Goal: Participate in discussion: Engage in conversation with other users on a specific topic

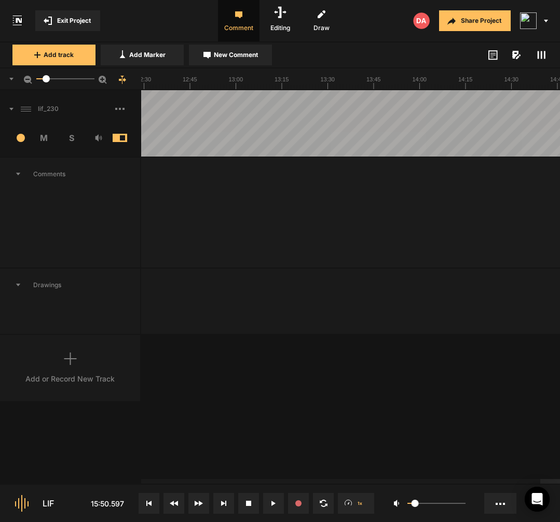
click at [147, 501] on icon at bounding box center [148, 503] width 5 height 5
click at [275, 504] on icon at bounding box center [273, 503] width 4 height 5
click at [155, 495] on button at bounding box center [149, 503] width 21 height 21
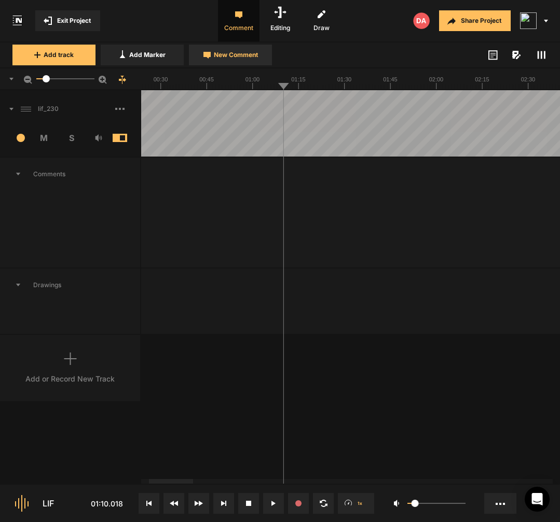
click at [251, 60] on button "New Comment" at bounding box center [230, 55] width 83 height 21
type textarea "[even if you] even if you’re"
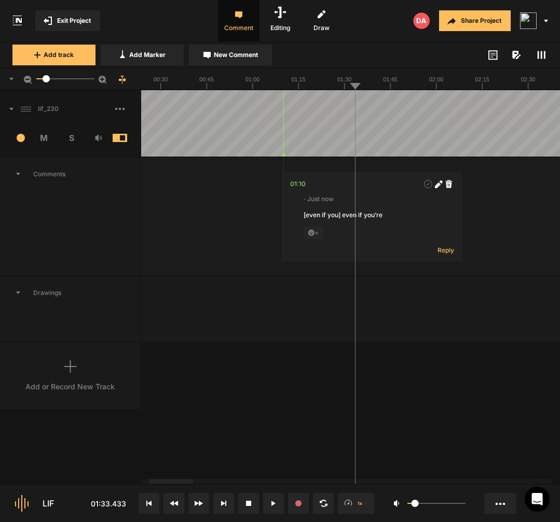
click at [245, 57] on span "New Comment" at bounding box center [236, 54] width 44 height 9
type textarea "you [wou-] most want"
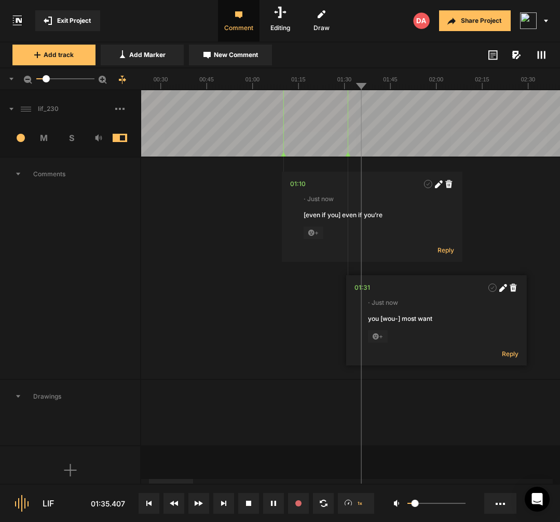
click at [348, 155] on polygon at bounding box center [347, 155] width 5 height 4
click at [362, 288] on div "01:31" at bounding box center [363, 288] width 16 height 10
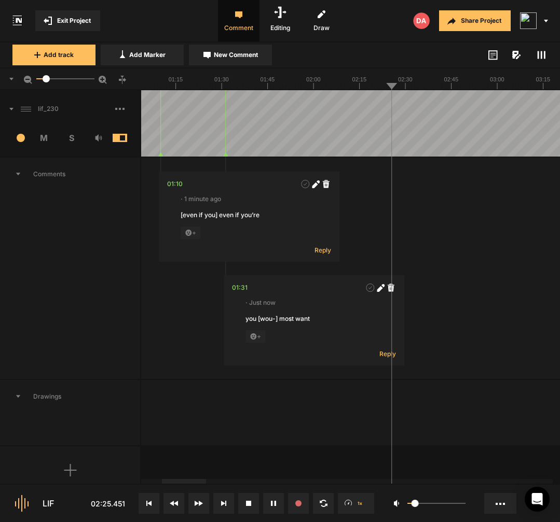
click at [246, 57] on span "New Comment" at bounding box center [236, 54] width 44 height 9
type textarea "uhm"
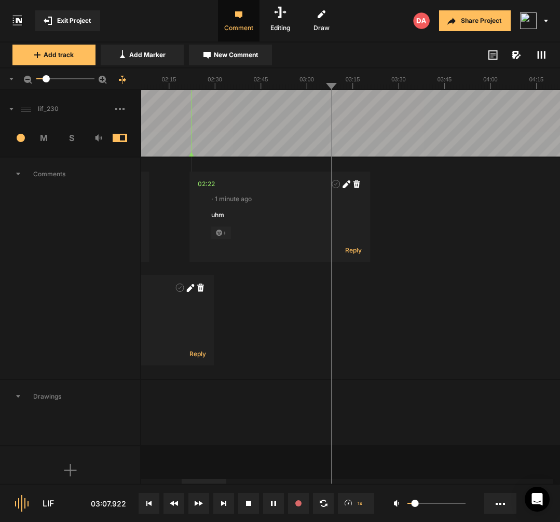
click at [247, 53] on span "New Comment" at bounding box center [236, 54] width 44 height 9
type textarea "you see"
click at [479, 286] on icon at bounding box center [482, 288] width 8 height 8
click at [423, 322] on textarea "you see" at bounding box center [415, 328] width 137 height 28
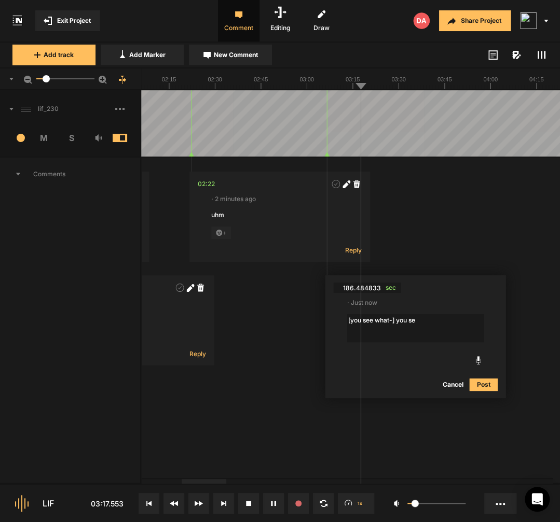
type textarea "[you see what-] you see"
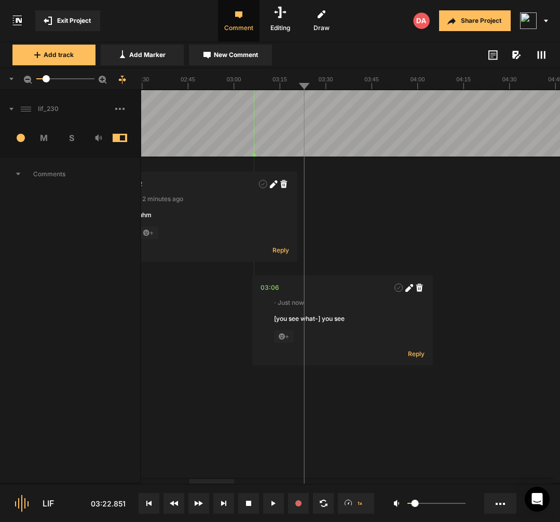
click at [261, 61] on button "New Comment" at bounding box center [230, 55] width 83 height 21
type textarea "uhm"
click at [320, 394] on div "03:21" at bounding box center [313, 391] width 17 height 10
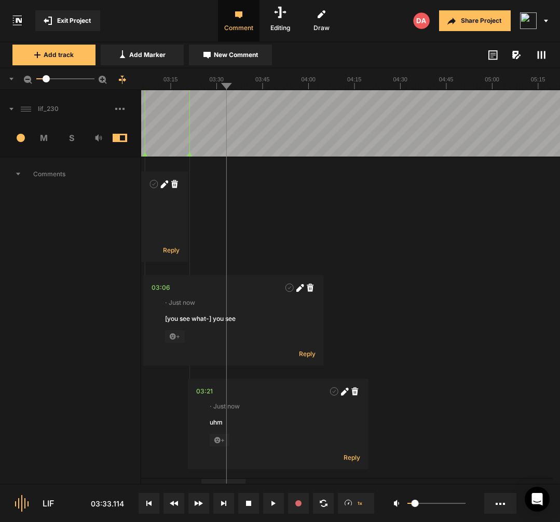
click at [229, 52] on span "New Comment" at bounding box center [236, 54] width 44 height 9
type textarea "m"
type textarea "[more p-["
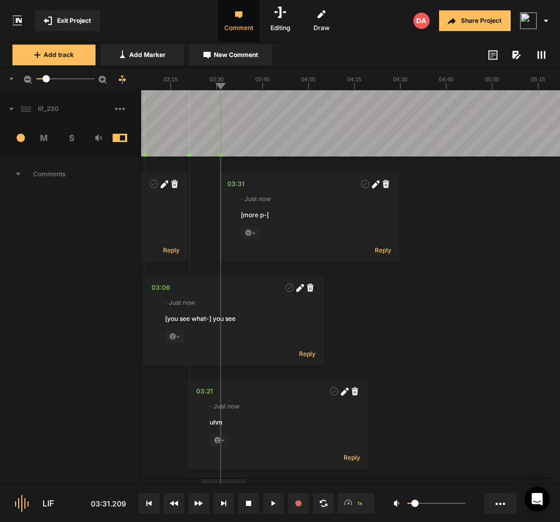
click at [376, 186] on icon at bounding box center [374, 185] width 6 height 6
click at [317, 218] on textarea "[more p-[" at bounding box center [309, 225] width 137 height 28
type textarea "[more p-] pro"
click at [240, 187] on div "03:31" at bounding box center [235, 184] width 17 height 10
click at [372, 188] on icon at bounding box center [374, 185] width 6 height 6
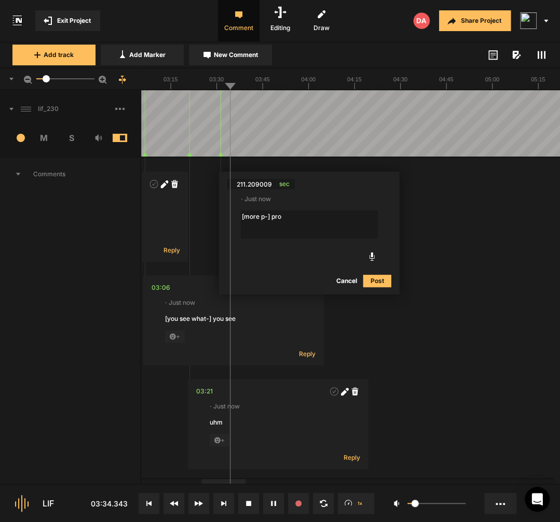
click at [280, 219] on textarea "[more p-] pro" at bounding box center [309, 225] width 137 height 28
type textarea "[more p-] more predominant"
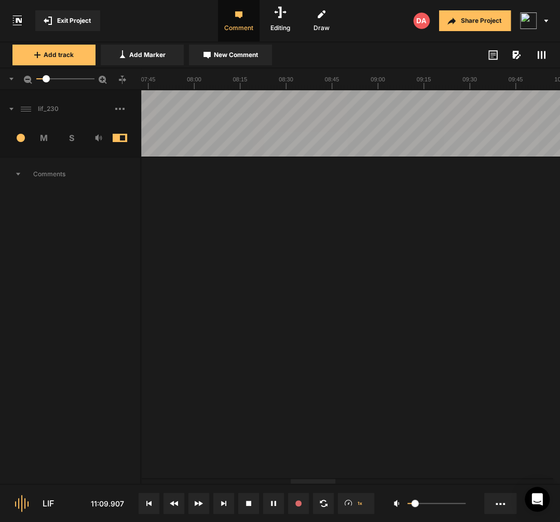
drag, startPoint x: 558, startPoint y: 9, endPoint x: -1, endPoint y: -1, distance: 558.3
click at [271, 120] on div at bounding box center [256, 123] width 3893 height 66
click at [191, 141] on div at bounding box center [256, 123] width 3893 height 66
click at [267, 144] on div at bounding box center [256, 123] width 3893 height 66
click at [253, 138] on div at bounding box center [256, 123] width 3893 height 66
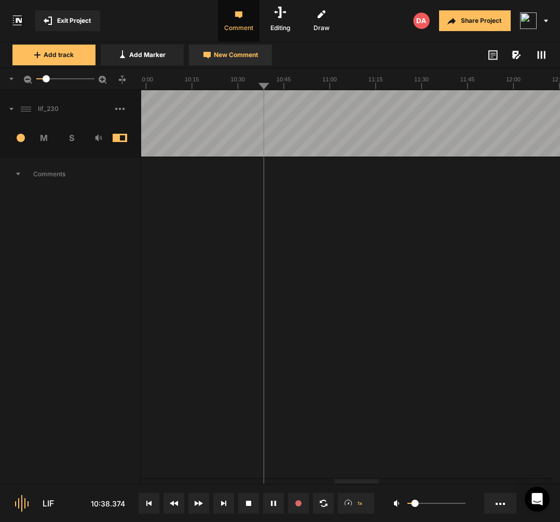
click at [227, 57] on span "New Comment" at bounding box center [236, 54] width 44 height 9
click at [394, 281] on button "Cancel" at bounding box center [391, 279] width 33 height 12
click at [252, 144] on div at bounding box center [256, 123] width 3893 height 66
click at [251, 62] on button "New Comment" at bounding box center [230, 55] width 83 height 21
type textarea "[one of the- ]"
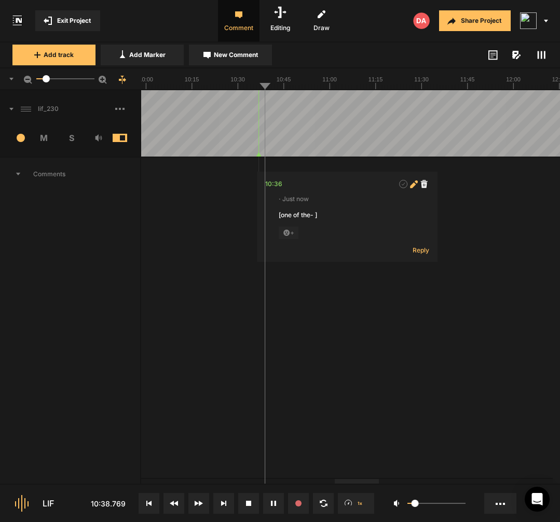
click at [414, 186] on icon at bounding box center [414, 185] width 8 height 8
click at [319, 217] on textarea "[one of the- ]" at bounding box center [347, 225] width 137 height 28
click at [376, 215] on textarea "[one of the- so I’ve tracked]" at bounding box center [347, 225] width 137 height 28
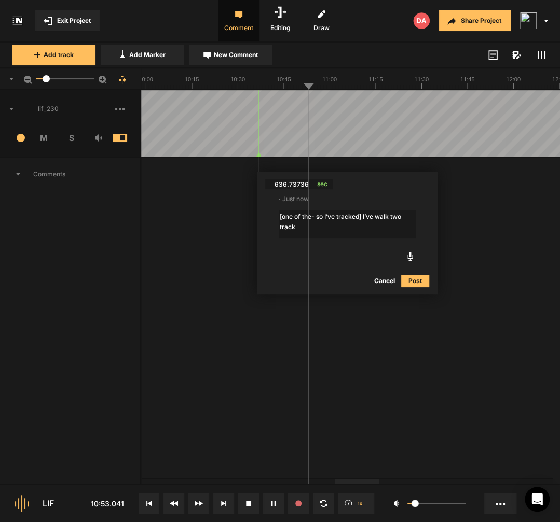
type textarea "[one of the- so I’ve tracked] I’ve walk two tracks"
click at [280, 185] on div "10:36" at bounding box center [273, 184] width 17 height 10
click at [284, 140] on div at bounding box center [256, 123] width 3893 height 66
click at [272, 144] on div at bounding box center [256, 123] width 3893 height 66
click at [287, 142] on div at bounding box center [256, 123] width 3893 height 66
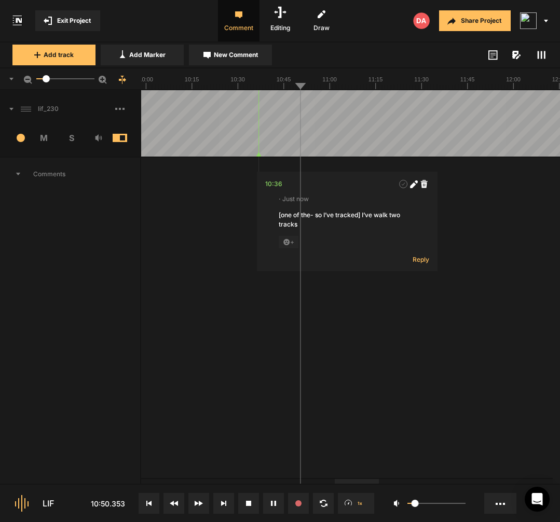
click at [284, 142] on div at bounding box center [256, 123] width 3893 height 66
click at [284, 141] on div at bounding box center [256, 123] width 3893 height 66
click at [168, 60] on button "Add Marker" at bounding box center [142, 55] width 83 height 21
click at [448, 290] on icon at bounding box center [444, 288] width 8 height 8
type textarea "[busine-] business acumen"
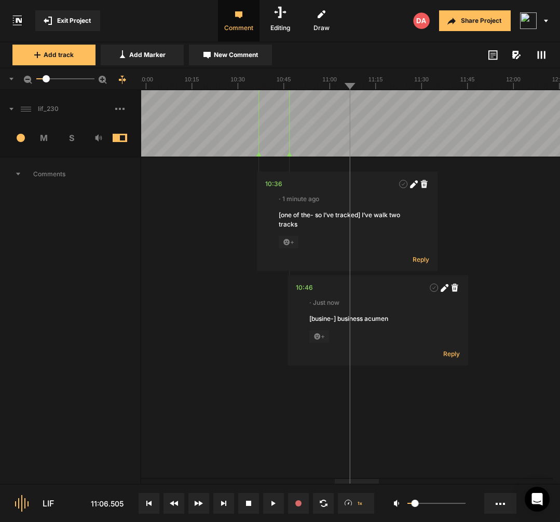
click at [341, 141] on div at bounding box center [256, 123] width 3893 height 66
click at [238, 52] on span "New Comment" at bounding box center [236, 54] width 44 height 9
type textarea "beath"
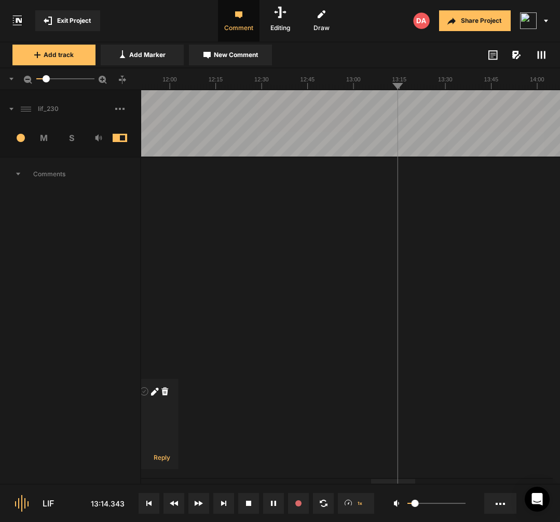
click at [257, 55] on span "New Comment" at bounding box center [236, 54] width 44 height 9
type textarea "uhm"
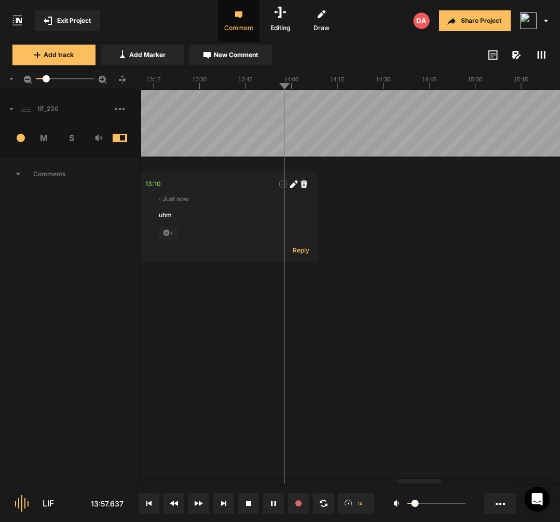
click at [328, 223] on textarea at bounding box center [365, 225] width 137 height 28
type textarea "chat gg"
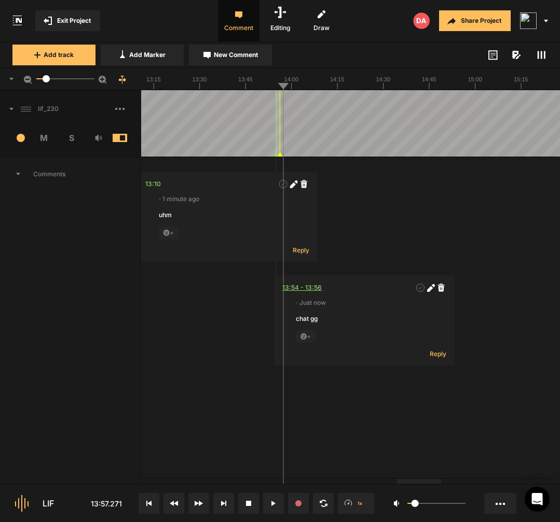
click at [293, 288] on div "13:54 - 13:56" at bounding box center [301, 288] width 39 height 10
click at [278, 153] on polygon at bounding box center [277, 155] width 5 height 4
click at [304, 286] on div "13:54 - 13:55" at bounding box center [301, 288] width 39 height 10
click at [290, 292] on div "13:54 - 13:55" at bounding box center [301, 288] width 39 height 10
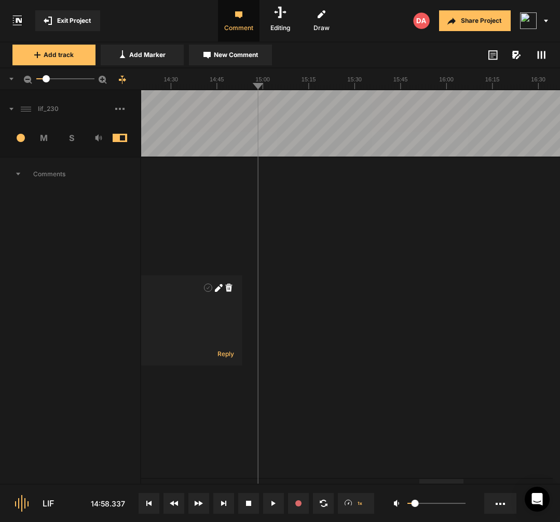
click at [242, 57] on span "New Comment" at bounding box center [236, 54] width 44 height 9
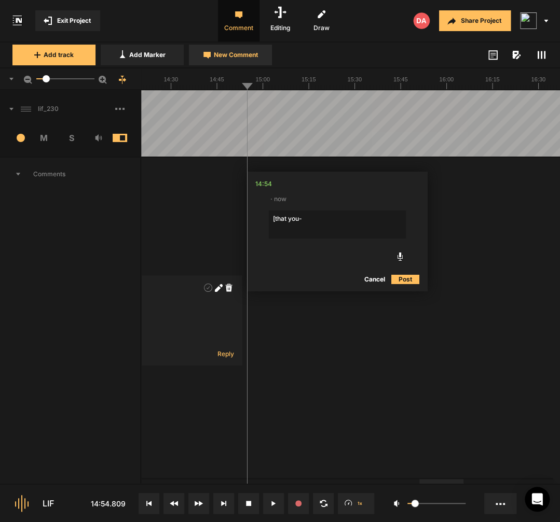
type textarea "[that you-]"
click at [404, 188] on icon at bounding box center [402, 185] width 8 height 8
click at [299, 215] on textarea "[that you-]" at bounding box center [335, 225] width 137 height 28
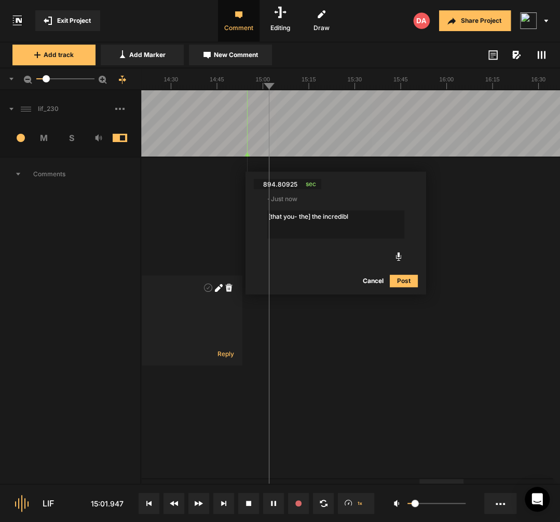
type textarea "[that you- the] the incredible"
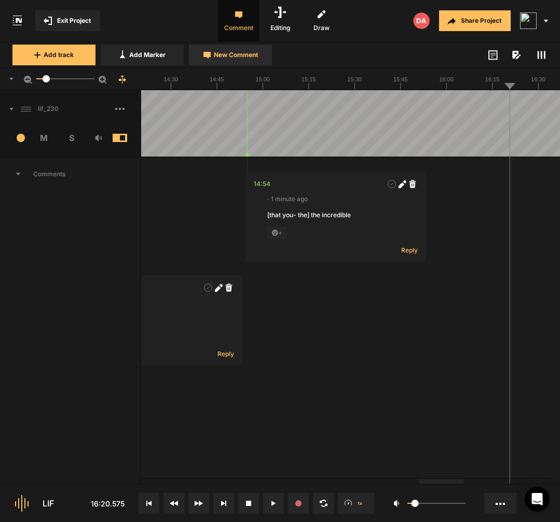
click at [211, 51] on button "New Comment" at bounding box center [230, 55] width 83 height 21
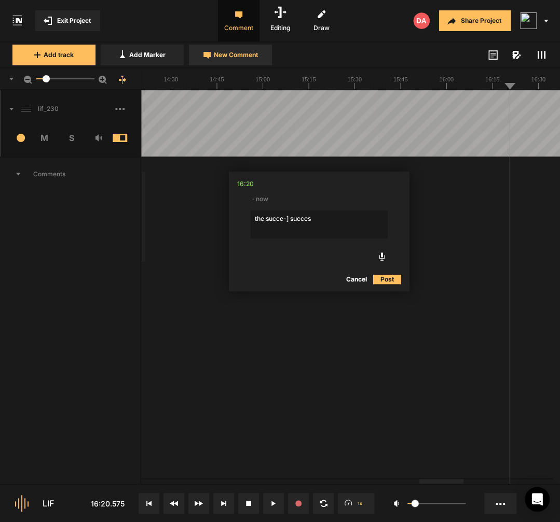
type textarea "the succe-] success"
click at [244, 189] on div "16:20" at bounding box center [244, 184] width 17 height 10
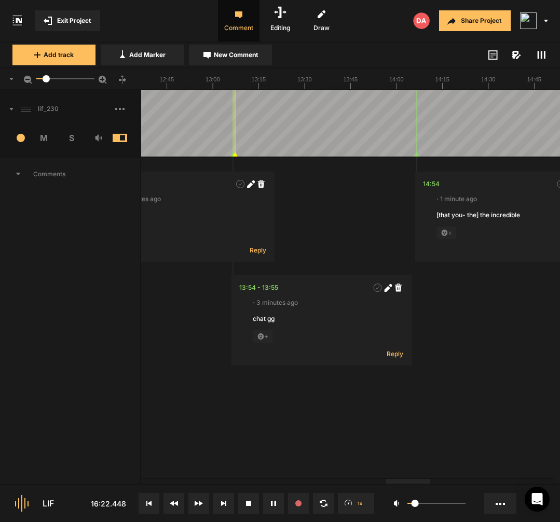
scroll to position [0, 1]
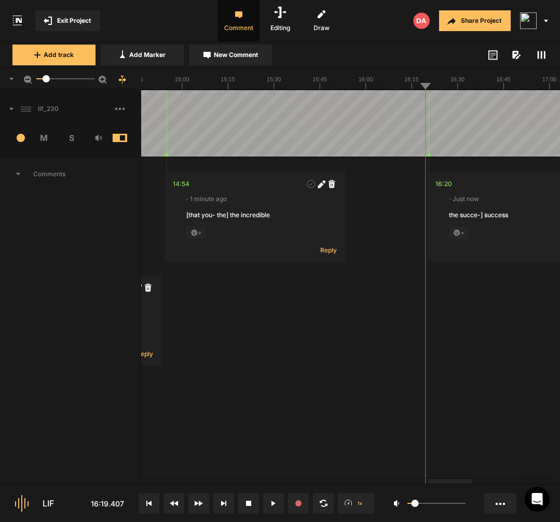
click at [431, 155] on nt-track "lif_230 13 M S Comments 01:10 · 22 minutes ago [even if you] even if you’re + R…" at bounding box center [280, 372] width 560 height 564
click at [424, 156] on icon at bounding box center [422, 155] width 5 height 4
click at [420, 155] on icon at bounding box center [418, 155] width 5 height 4
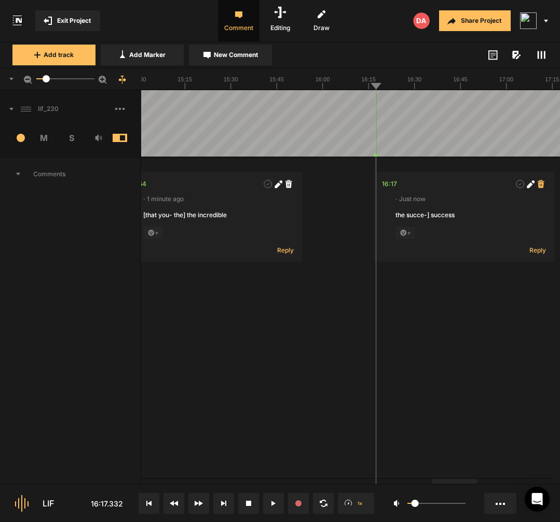
click at [543, 188] on icon at bounding box center [540, 184] width 7 height 8
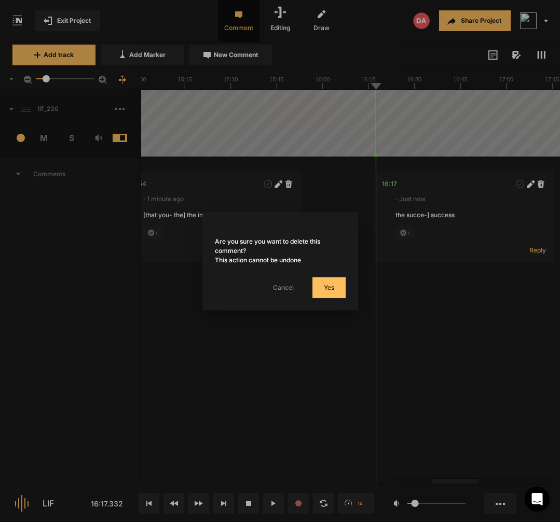
click at [329, 288] on button "Yes" at bounding box center [328, 288] width 33 height 21
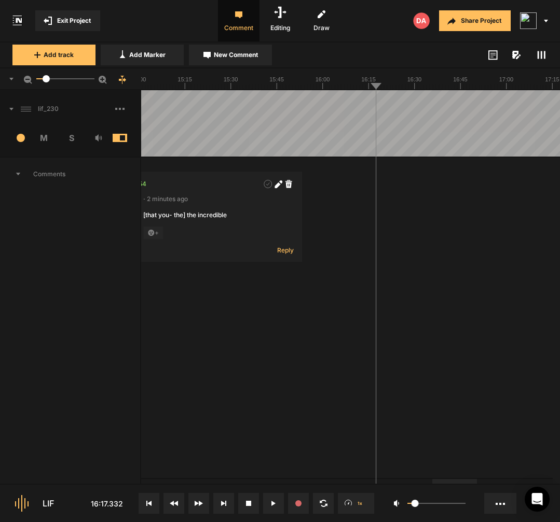
click at [240, 57] on span "New Comment" at bounding box center [236, 54] width 44 height 9
type textarea "you have the [exis?] sucess"
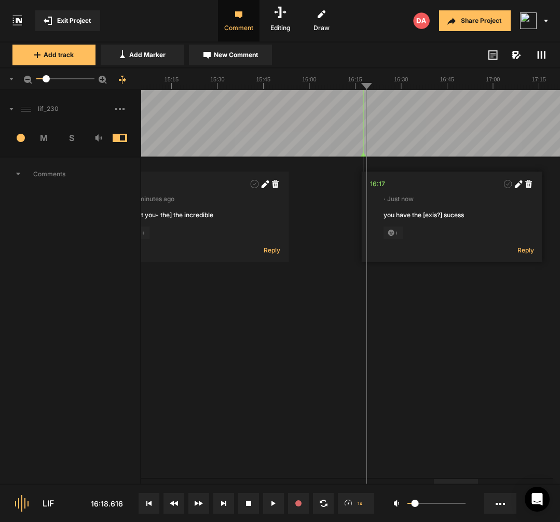
click at [363, 154] on polygon at bounding box center [363, 155] width 5 height 4
click at [380, 181] on div "16:17" at bounding box center [377, 184] width 15 height 10
click at [363, 155] on polygon at bounding box center [364, 155] width 5 height 4
click at [379, 186] on div "16:17" at bounding box center [377, 184] width 15 height 10
click at [516, 184] on icon at bounding box center [518, 185] width 8 height 8
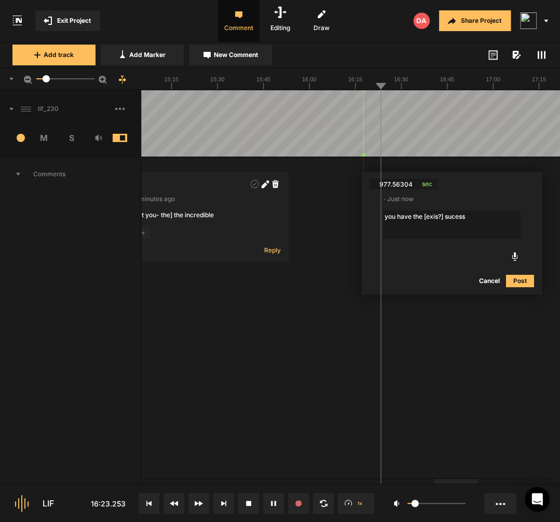
click at [447, 220] on textarea "you have the [exis?] sucess" at bounding box center [451, 225] width 137 height 28
click at [414, 215] on textarea "you have the [exis?] the sucess" at bounding box center [451, 225] width 137 height 28
click at [431, 216] on textarea "you have [the [exis?] the sucess" at bounding box center [451, 225] width 137 height 28
type textarea "you have [the exis?] the sucess"
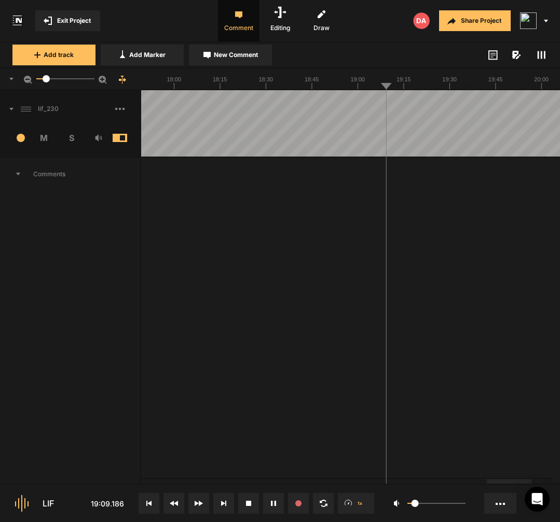
click at [237, 59] on span "New Comment" at bounding box center [236, 54] width 44 height 9
type textarea "that you here you’re here"
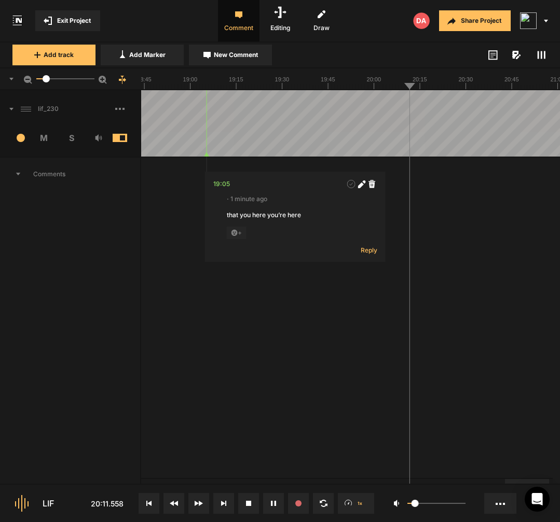
click at [244, 59] on span "New Comment" at bounding box center [236, 54] width 44 height 9
type textarea "uhm"
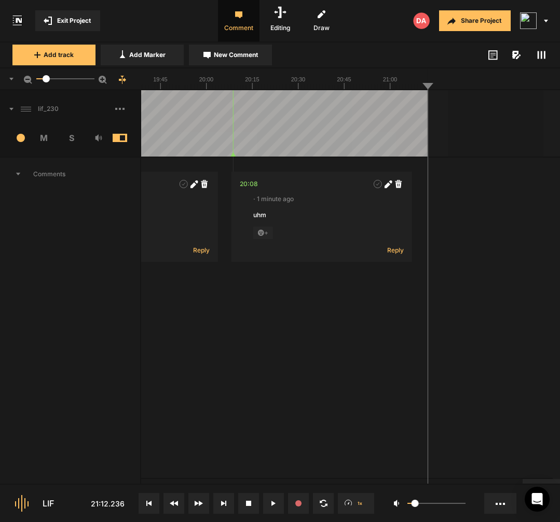
click at [116, 110] on span at bounding box center [127, 109] width 25 height 17
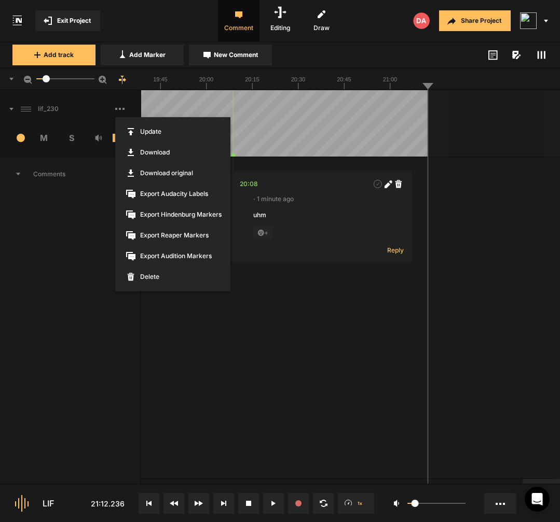
click at [176, 239] on span "Export Reaper Markers" at bounding box center [172, 235] width 115 height 21
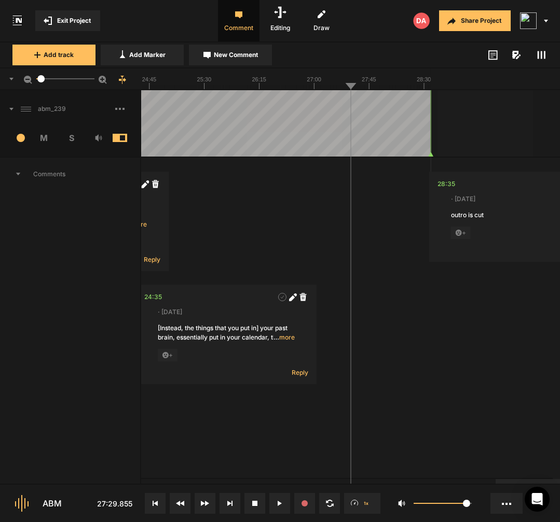
click at [122, 109] on rect at bounding box center [123, 109] width 2 height 2
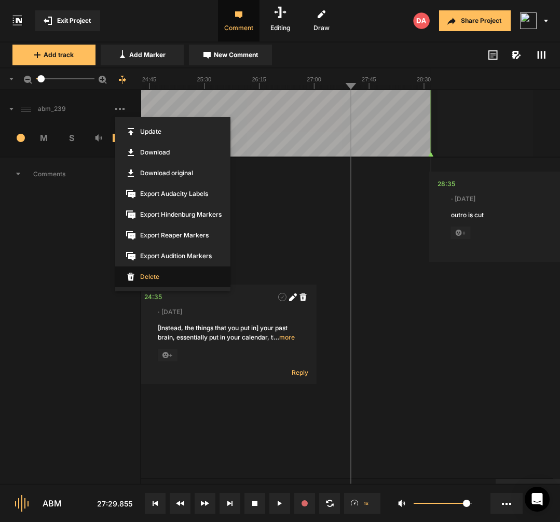
click at [161, 276] on span "Delete" at bounding box center [172, 277] width 115 height 21
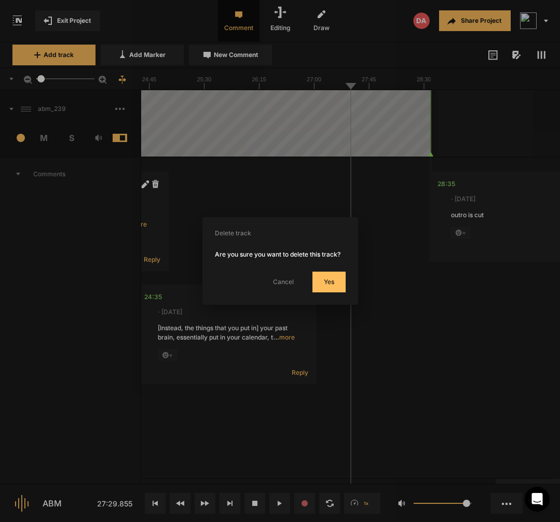
click at [328, 284] on button "Yes" at bounding box center [328, 282] width 33 height 21
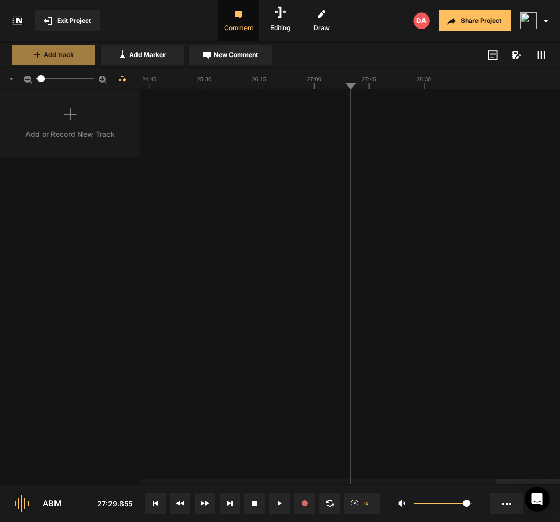
click at [78, 57] on button "Add track" at bounding box center [53, 55] width 83 height 21
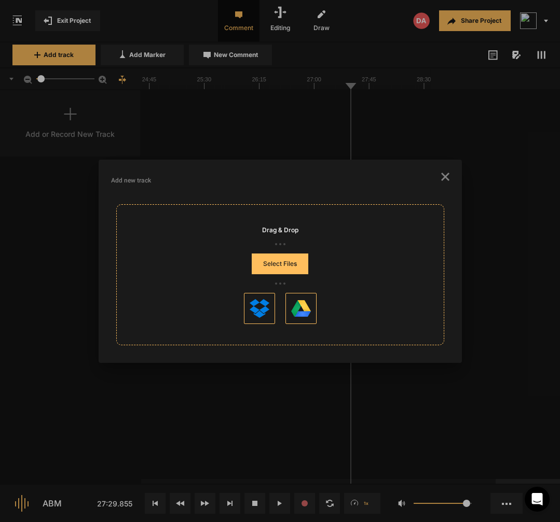
click at [288, 261] on button "Select Files" at bounding box center [280, 264] width 57 height 21
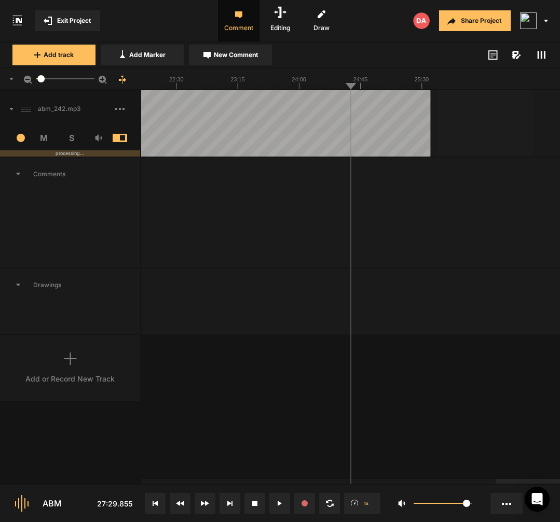
click at [155, 495] on button at bounding box center [155, 503] width 21 height 21
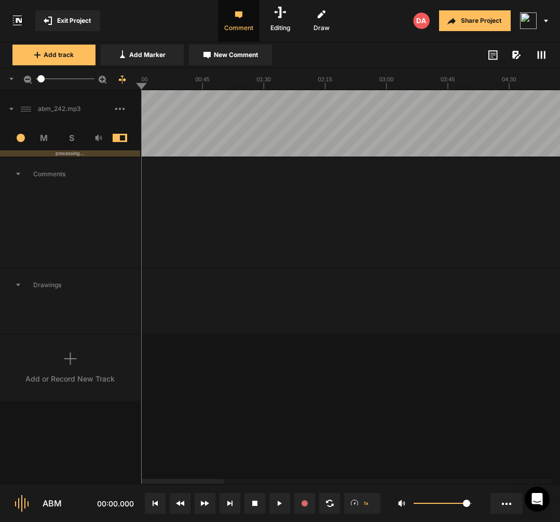
click at [279, 503] on icon at bounding box center [280, 503] width 4 height 5
click at [340, 352] on div "abm_242 14 M S Comments Drawings Add or Record New Track" at bounding box center [280, 287] width 560 height 394
click at [282, 506] on button at bounding box center [279, 503] width 21 height 21
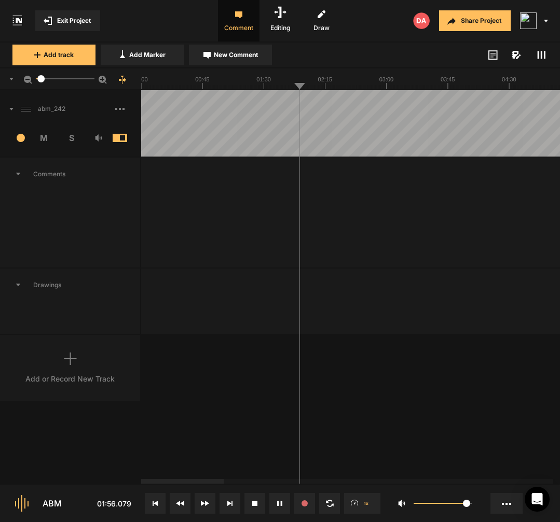
click at [282, 503] on button at bounding box center [279, 503] width 21 height 21
click at [232, 52] on span "New Comment" at bounding box center [236, 54] width 44 height 9
type textarea "sleep [eps-] expert"
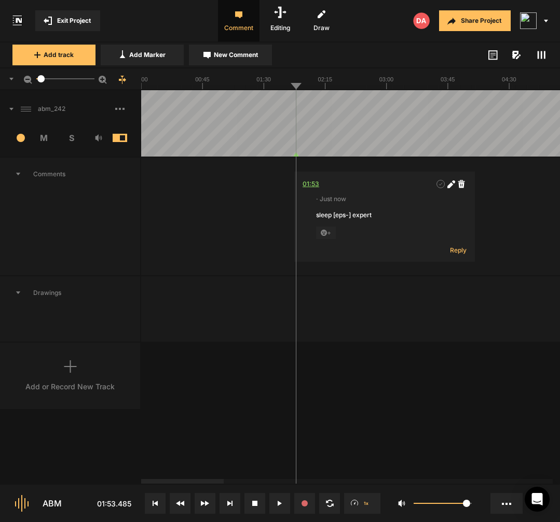
click at [312, 182] on div "01:53" at bounding box center [310, 184] width 17 height 10
click at [296, 155] on polygon at bounding box center [294, 155] width 5 height 4
click at [310, 184] on div "01:53" at bounding box center [310, 184] width 17 height 10
click at [295, 156] on polygon at bounding box center [295, 155] width 5 height 4
click at [309, 184] on div "01:52" at bounding box center [309, 184] width 16 height 10
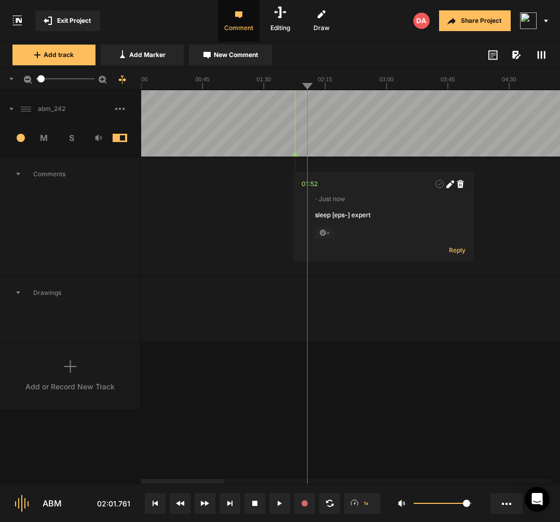
click at [254, 61] on button "New Comment" at bounding box center [230, 55] width 83 height 21
type textarea "breath"
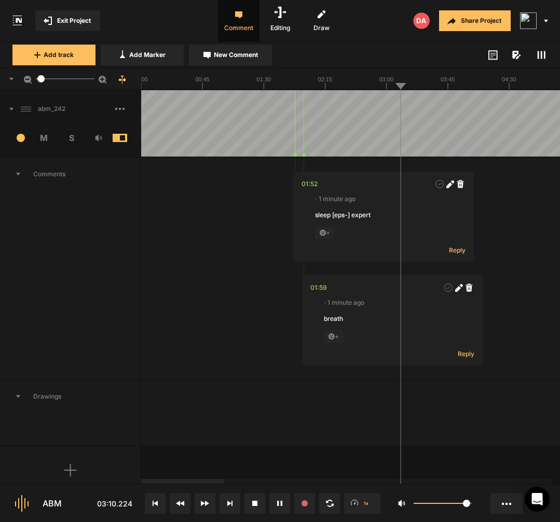
click at [251, 60] on button "New Comment" at bounding box center [230, 55] width 83 height 21
type textarea "[I just will] I just will"
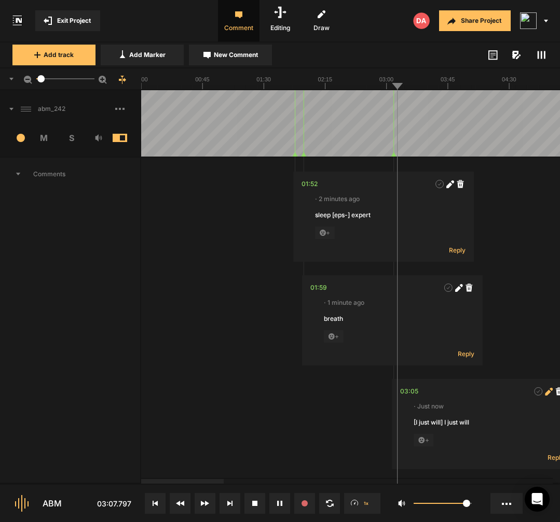
click at [548, 393] on icon at bounding box center [548, 393] width 6 height 6
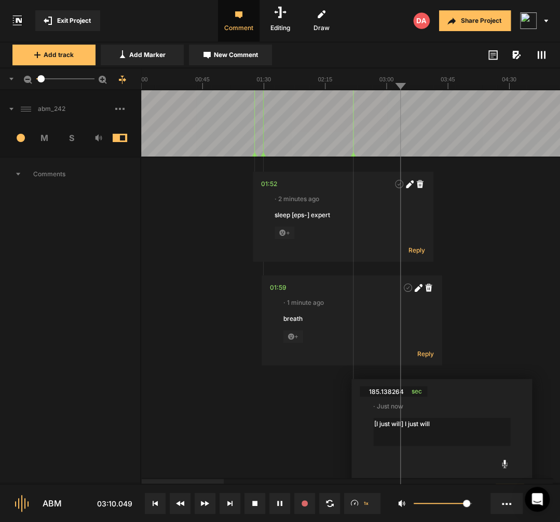
drag, startPoint x: 448, startPoint y: 421, endPoint x: 557, endPoint y: 413, distance: 108.7
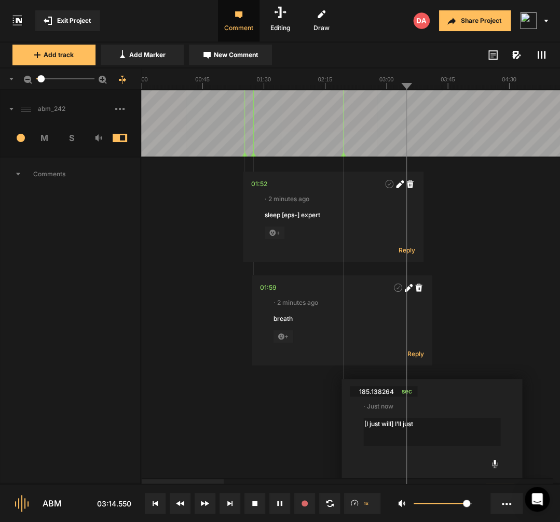
type textarea "[I just will] I’ll just"
click at [357, 392] on div "03:05" at bounding box center [359, 391] width 18 height 10
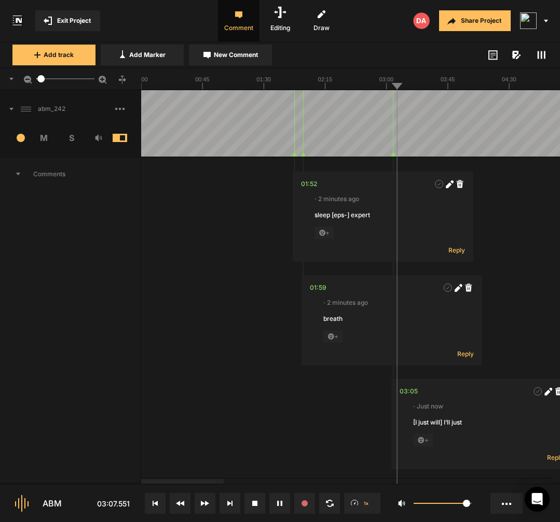
scroll to position [0, 0]
click at [547, 393] on icon at bounding box center [548, 393] width 6 height 6
type textarea "[I just will] I’ll just push"
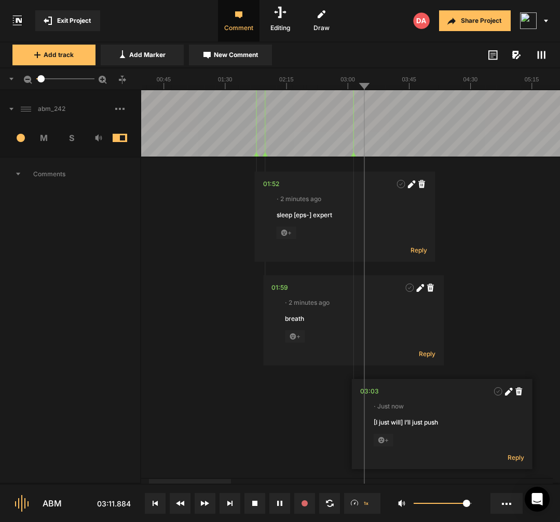
click at [353, 155] on polygon at bounding box center [353, 155] width 5 height 4
click at [365, 395] on div "03:03" at bounding box center [369, 391] width 19 height 10
click at [354, 155] on polygon at bounding box center [354, 155] width 5 height 4
click at [510, 392] on icon at bounding box center [508, 393] width 6 height 6
click at [380, 423] on textarea "[I just will] I’ll just push" at bounding box center [442, 432] width 137 height 28
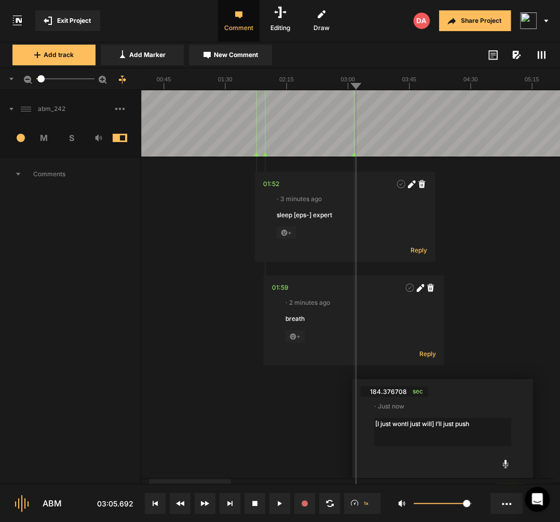
type textarea "[I just wont I just will] I’ll just push"
click at [252, 52] on span "New Comment" at bounding box center [236, 54] width 44 height 9
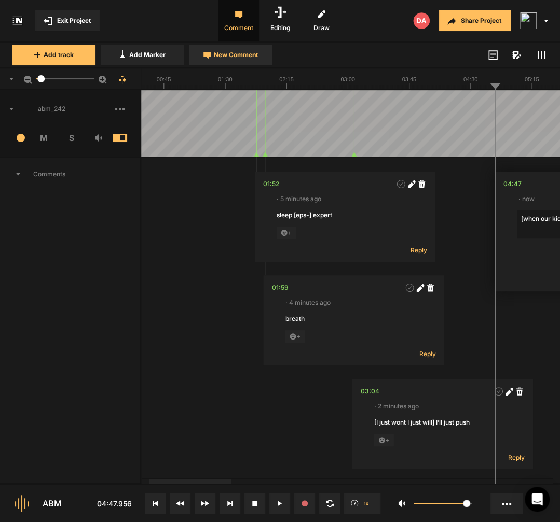
scroll to position [0, 282]
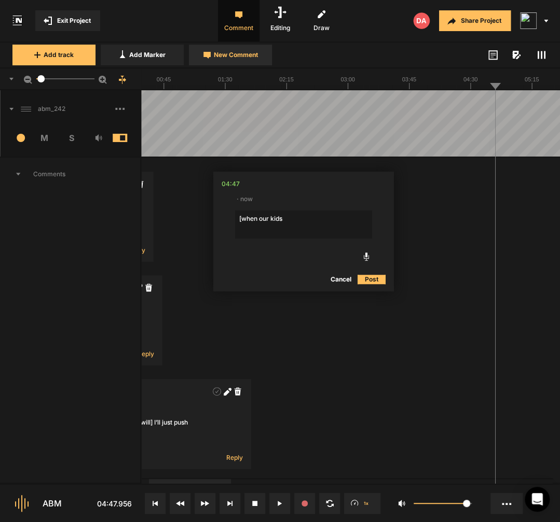
type textarea "[when our kids]"
click at [365, 189] on span at bounding box center [368, 184] width 10 height 10
click at [327, 213] on textarea "[when our kids]" at bounding box center [301, 225] width 137 height 28
type textarea "[when our kids] we have the ability to see when our kids"
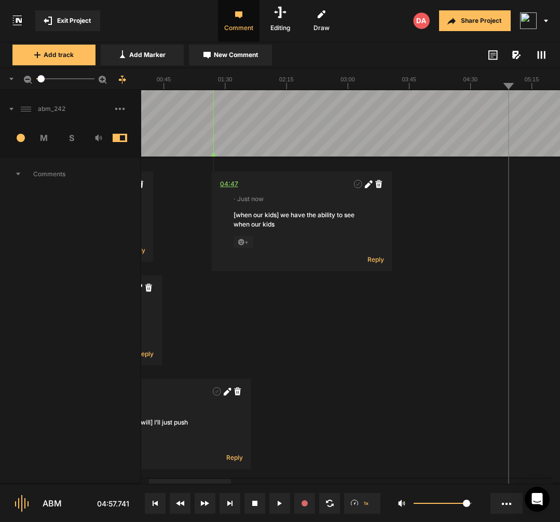
click at [233, 184] on div "04:47" at bounding box center [229, 184] width 18 height 10
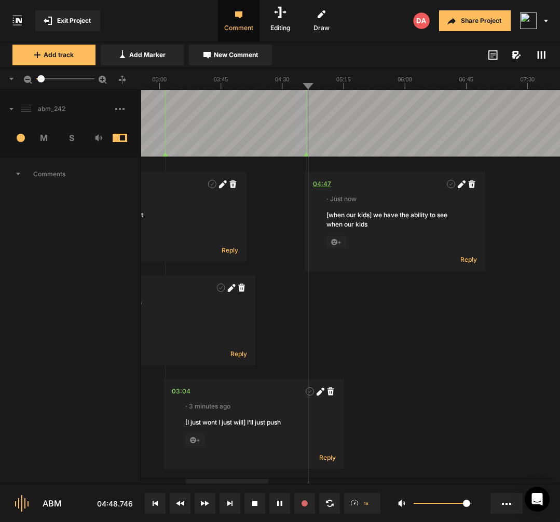
scroll to position [0, 0]
click at [460, 189] on span at bounding box center [462, 184] width 10 height 10
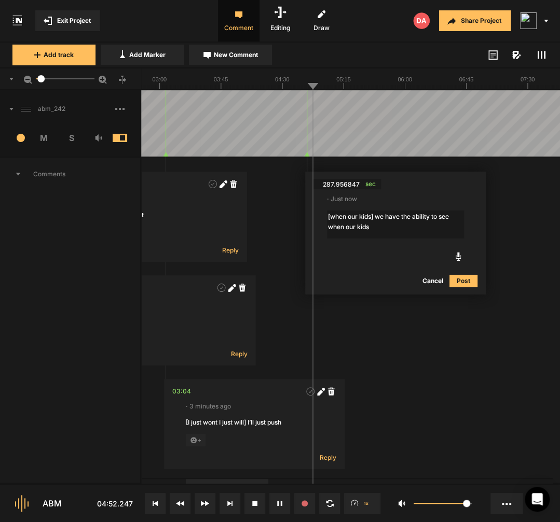
click at [407, 218] on textarea "[when our kids] we have the ability to see when our kids" at bounding box center [395, 225] width 137 height 28
type textarea "[when our kids] we have an ability to see when our kids"
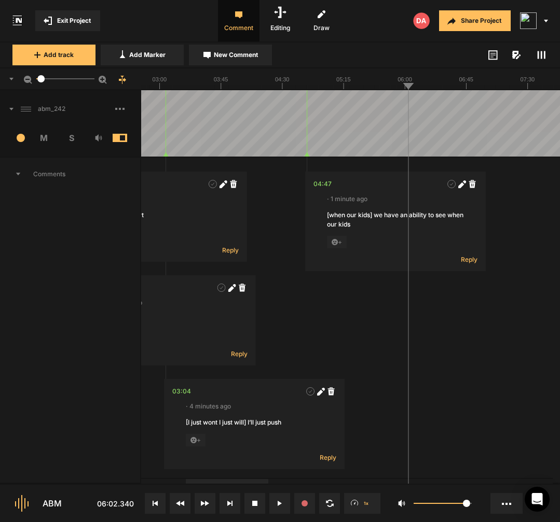
click at [222, 57] on span "New Comment" at bounding box center [236, 54] width 44 height 9
type textarea "uhm"
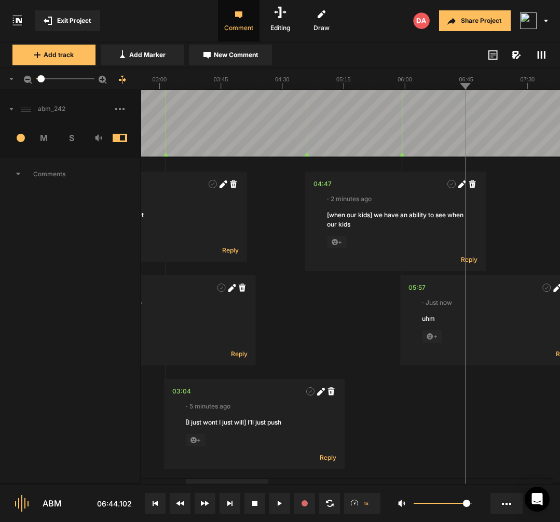
click at [258, 56] on span "New Comment" at bounding box center [236, 54] width 44 height 9
type textarea "[deparvied] deprived"
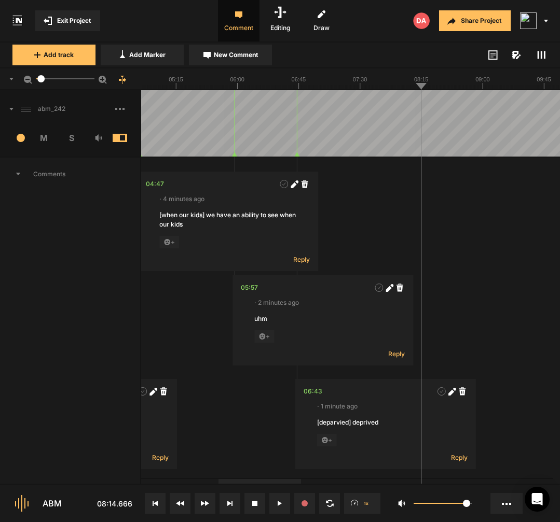
click at [248, 57] on span "New Comment" at bounding box center [236, 54] width 44 height 9
type textarea "uhm"
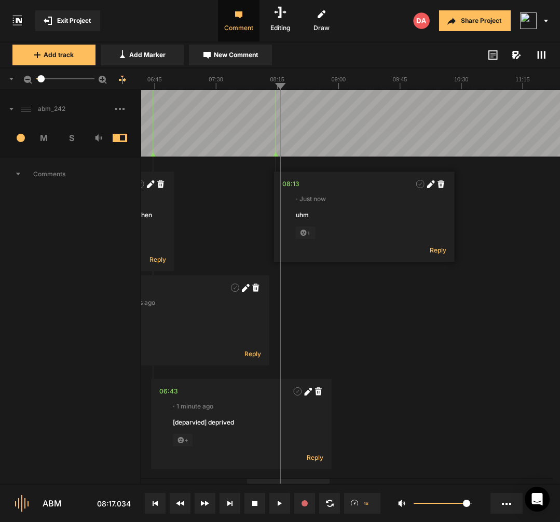
click at [274, 156] on polygon at bounding box center [275, 155] width 5 height 4
click at [296, 185] on div "08:13" at bounding box center [290, 184] width 17 height 10
click at [278, 154] on icon at bounding box center [277, 155] width 5 height 4
click at [293, 185] on div "08:14" at bounding box center [292, 184] width 17 height 10
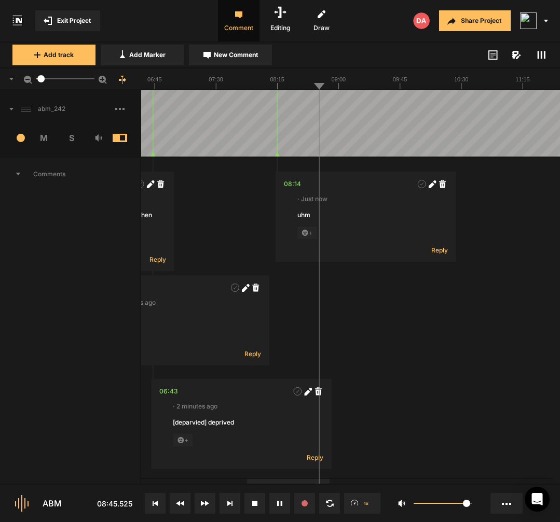
click at [229, 56] on span "New Comment" at bounding box center [236, 54] width 44 height 9
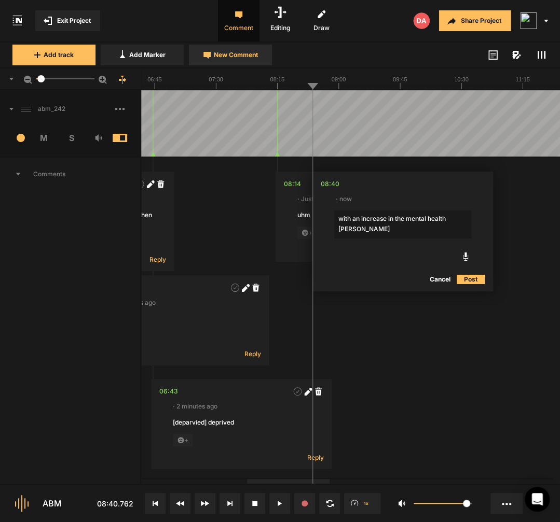
type textarea "with an increase in the mental health time"
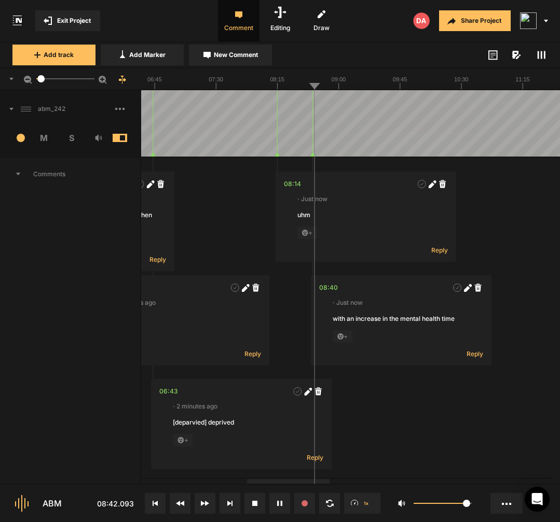
click at [466, 291] on icon at bounding box center [467, 289] width 6 height 6
click at [463, 320] on textarea "with an increase in the mental health time" at bounding box center [401, 328] width 137 height 28
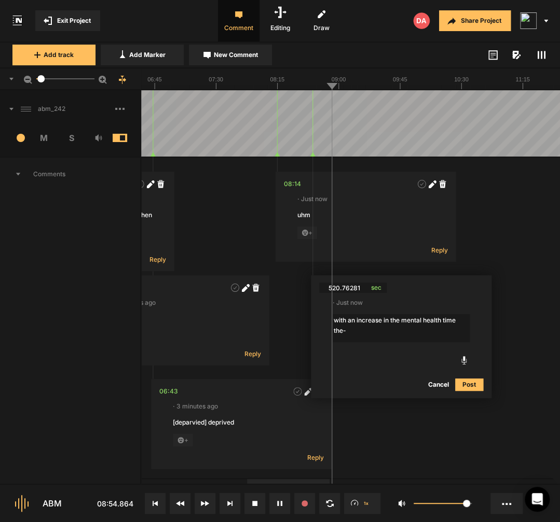
click at [404, 319] on textarea "with an increase in the mental health time the-" at bounding box center [401, 328] width 137 height 28
click at [397, 333] on textarea "with an increase in the [mental health time the-" at bounding box center [401, 328] width 137 height 28
type textarea "with an increase in the [mental health time the-] mental health problems"
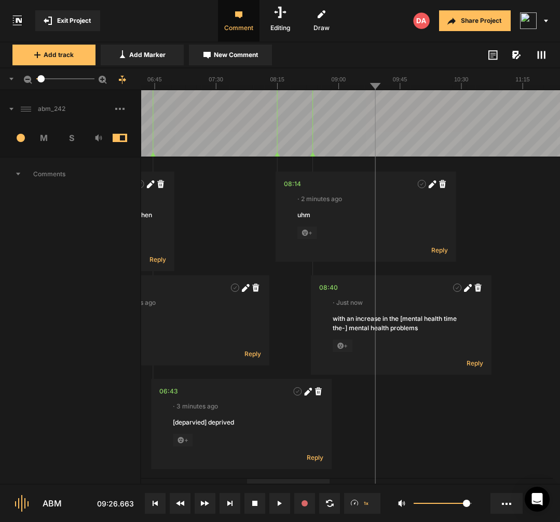
click at [227, 59] on span "New Comment" at bounding box center [236, 54] width 44 height 9
type textarea "[becau-] but"
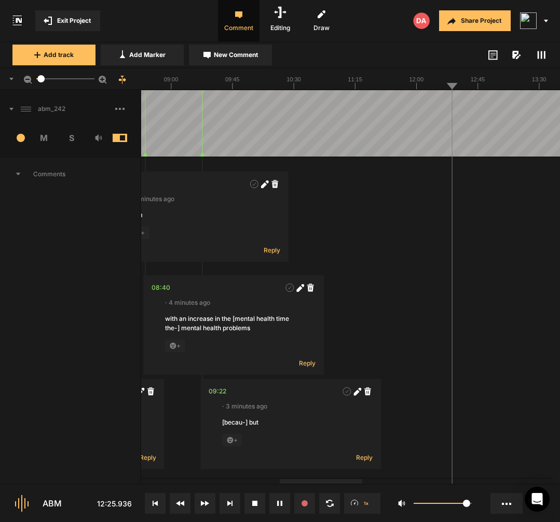
click at [444, 143] on div at bounding box center [482, 123] width 2093 height 66
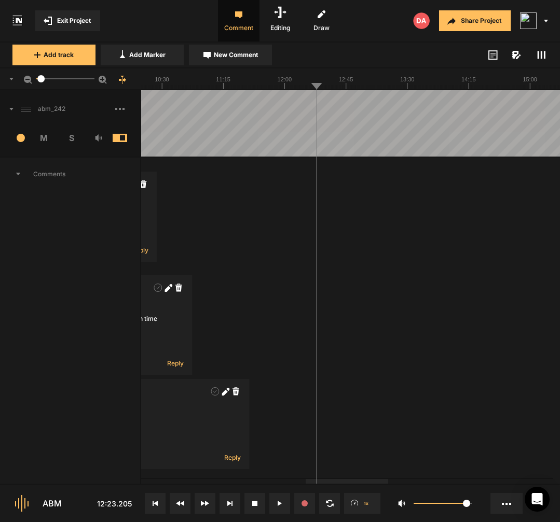
click at [313, 137] on div at bounding box center [350, 123] width 2093 height 66
click at [253, 62] on button "New Comment" at bounding box center [230, 55] width 83 height 21
type textarea "[dra-] brag about"
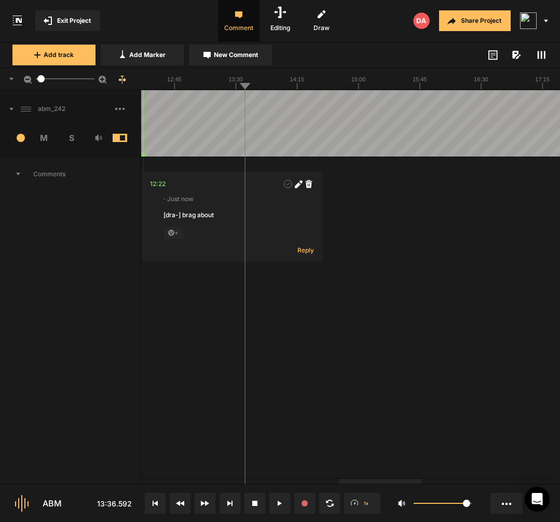
drag, startPoint x: 245, startPoint y: 85, endPoint x: 237, endPoint y: 88, distance: 8.2
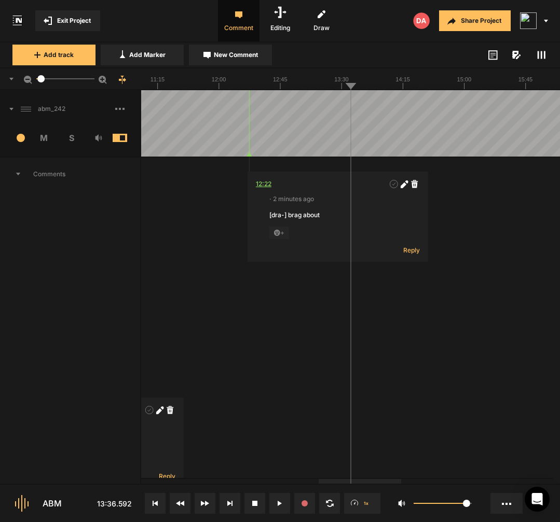
click at [267, 184] on div "12:22" at bounding box center [264, 184] width 16 height 10
click at [312, 135] on div at bounding box center [284, 123] width 2093 height 66
click at [298, 138] on div at bounding box center [284, 123] width 2093 height 66
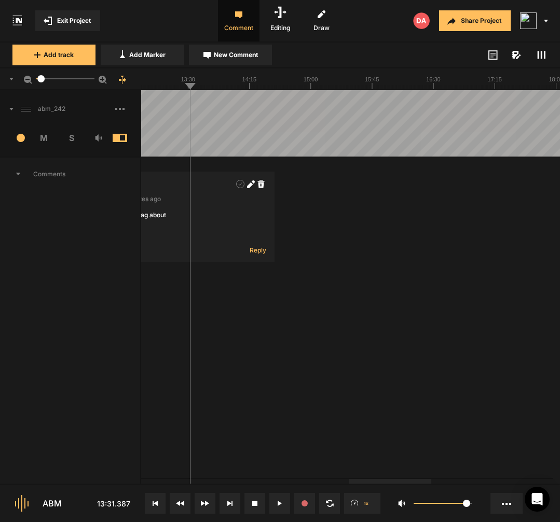
click at [187, 140] on div at bounding box center [130, 123] width 2093 height 66
click at [226, 56] on span "New Comment" at bounding box center [236, 54] width 44 height 9
type textarea "[our ta-] our minds"
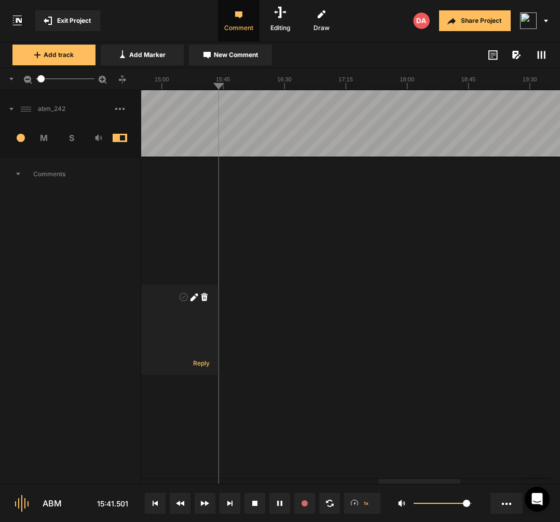
drag, startPoint x: 213, startPoint y: 141, endPoint x: 219, endPoint y: 143, distance: 5.9
click at [233, 185] on div "15:37 - 15:41" at bounding box center [240, 184] width 37 height 10
click at [346, 279] on button "Cancel" at bounding box center [340, 279] width 33 height 12
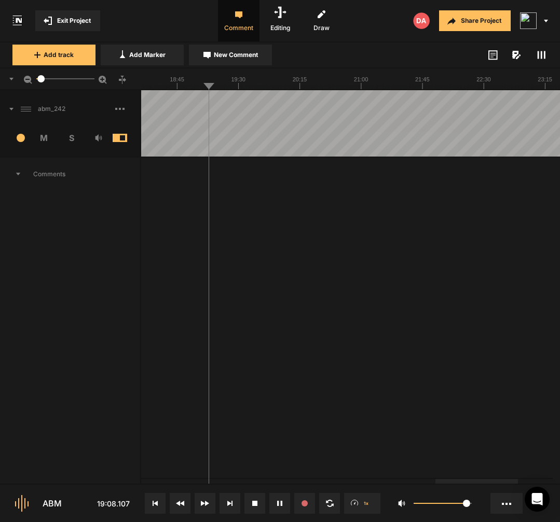
click at [240, 56] on span "New Comment" at bounding box center [236, 54] width 44 height 9
type textarea "[association] associating"
click at [201, 154] on icon at bounding box center [201, 155] width 5 height 4
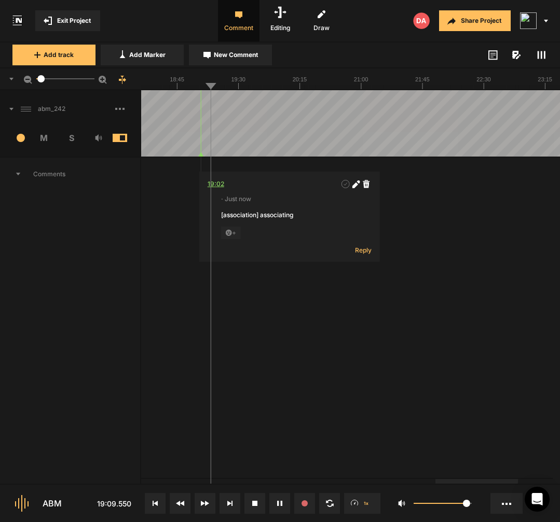
click at [218, 181] on div "19:02" at bounding box center [216, 184] width 17 height 10
click at [201, 156] on polygon at bounding box center [201, 155] width 5 height 4
click at [219, 187] on div "19:02" at bounding box center [216, 184] width 17 height 10
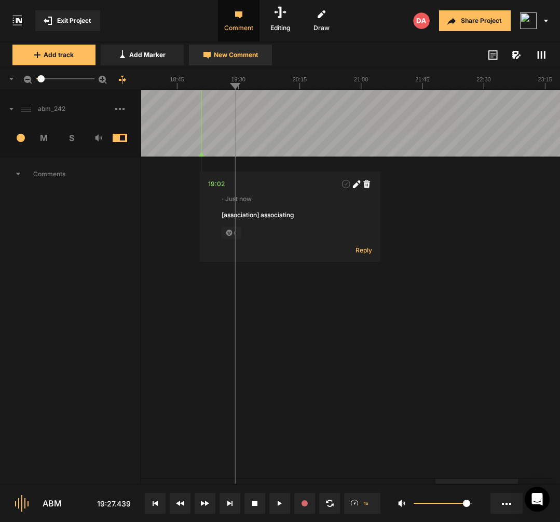
click at [248, 59] on span "New Comment" at bounding box center [236, 54] width 44 height 9
type textarea "[it is-] but it also"
click at [390, 300] on icon at bounding box center [389, 298] width 6 height 6
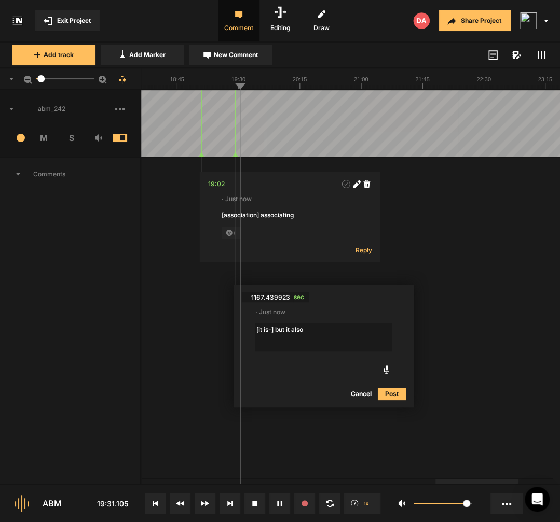
click at [270, 330] on textarea "[it is-] but it also" at bounding box center [323, 338] width 137 height 28
type textarea "[it i-] but it also"
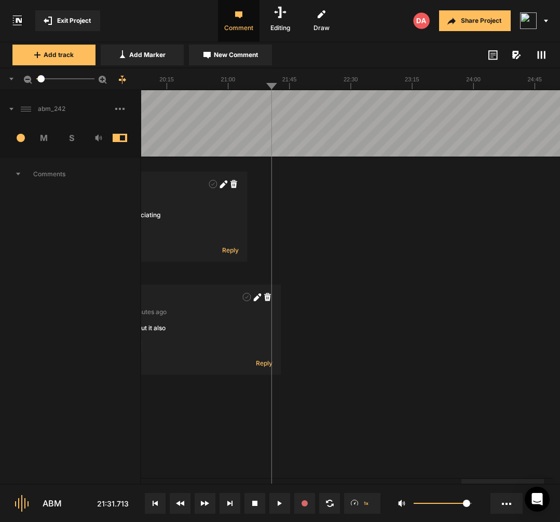
click at [247, 63] on button "New Comment" at bounding box center [230, 55] width 83 height 21
type textarea "uhm"
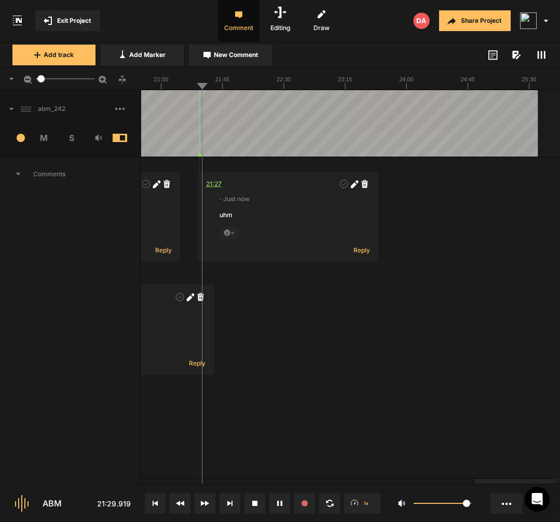
click at [215, 184] on div "21:27" at bounding box center [214, 184] width 16 height 10
click at [122, 108] on icon at bounding box center [119, 109] width 9 height 2
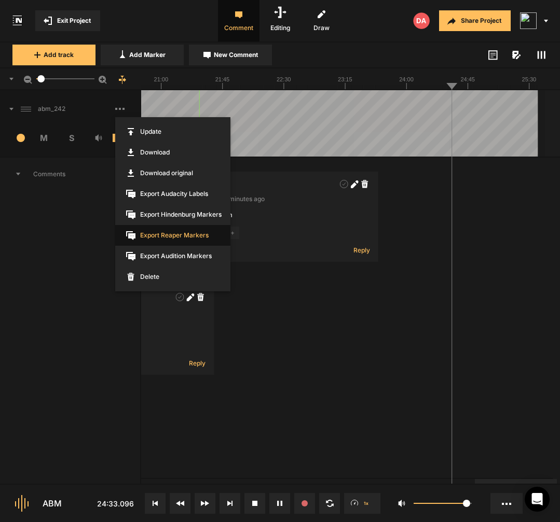
click at [187, 238] on span "Export Reaper Markers" at bounding box center [172, 235] width 115 height 21
